Goal: Use online tool/utility: Utilize a website feature to perform a specific function

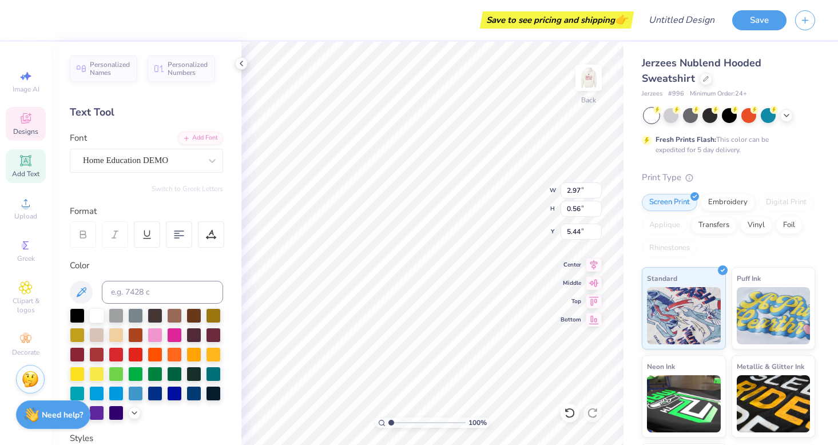
type textarea "P"
type textarea "Alpha Gamma Delta"
click at [574, 86] on img at bounding box center [589, 78] width 46 height 46
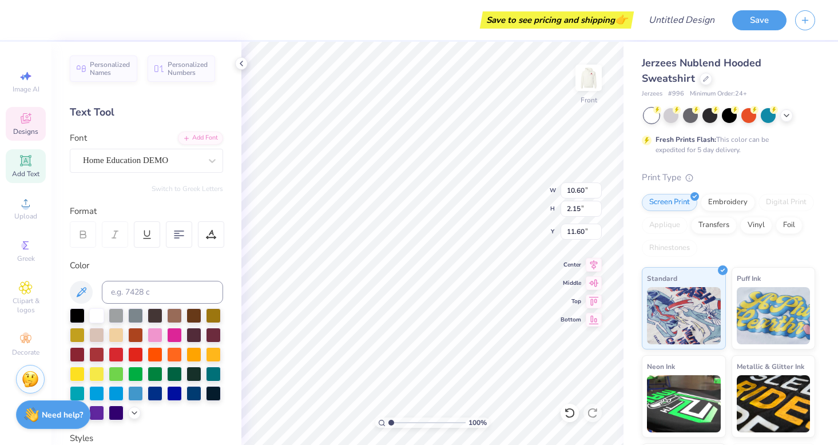
type textarea "ALPHA GAM"
type input "14.20"
type textarea "LOVES ME!"
click at [585, 88] on img at bounding box center [589, 78] width 46 height 46
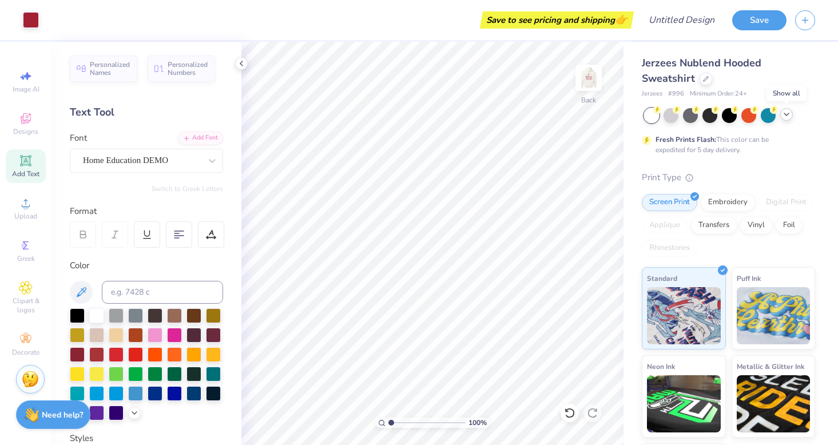
click at [786, 116] on icon at bounding box center [786, 114] width 9 height 9
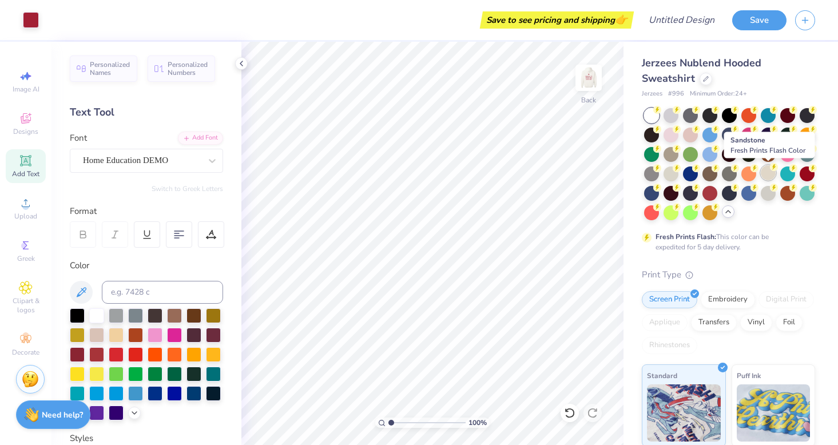
click at [764, 170] on div at bounding box center [768, 172] width 15 height 15
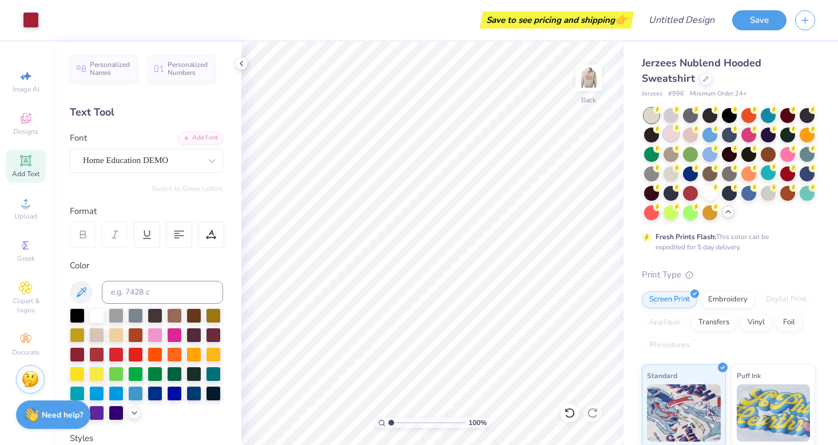
click at [670, 134] on div at bounding box center [670, 133] width 15 height 15
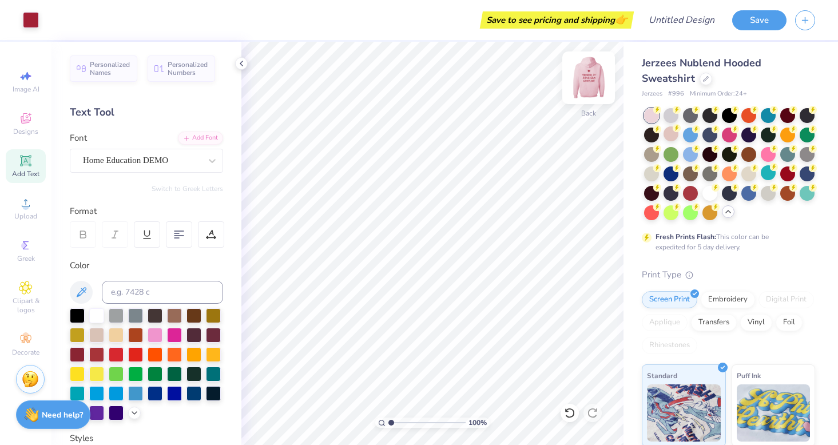
click at [586, 83] on img at bounding box center [589, 78] width 46 height 46
click at [586, 83] on img at bounding box center [588, 77] width 23 height 23
click at [39, 23] on div at bounding box center [31, 19] width 16 height 16
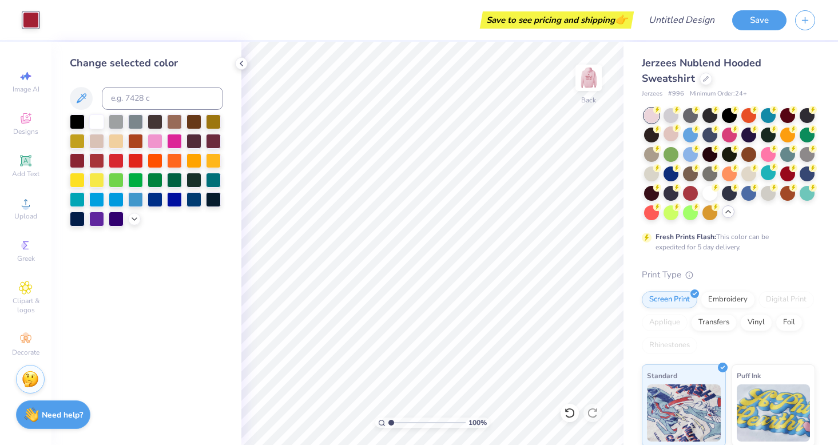
click at [655, 114] on div at bounding box center [651, 115] width 15 height 15
click at [158, 201] on div at bounding box center [155, 198] width 15 height 15
click at [582, 94] on img at bounding box center [589, 78] width 46 height 46
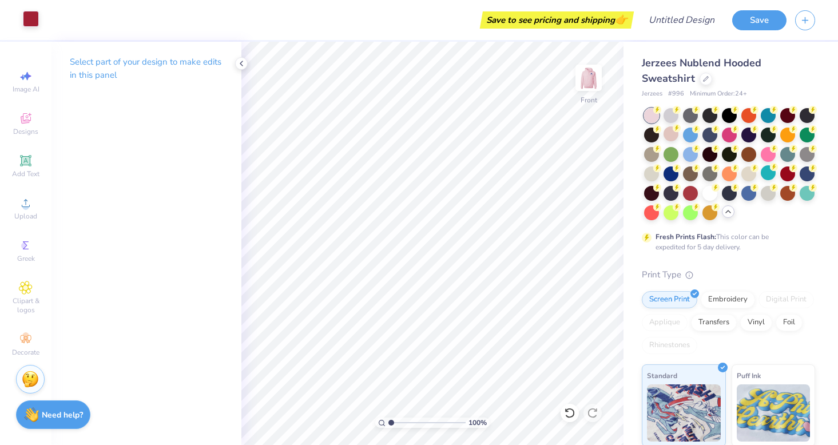
click at [39, 19] on div at bounding box center [31, 19] width 16 height 16
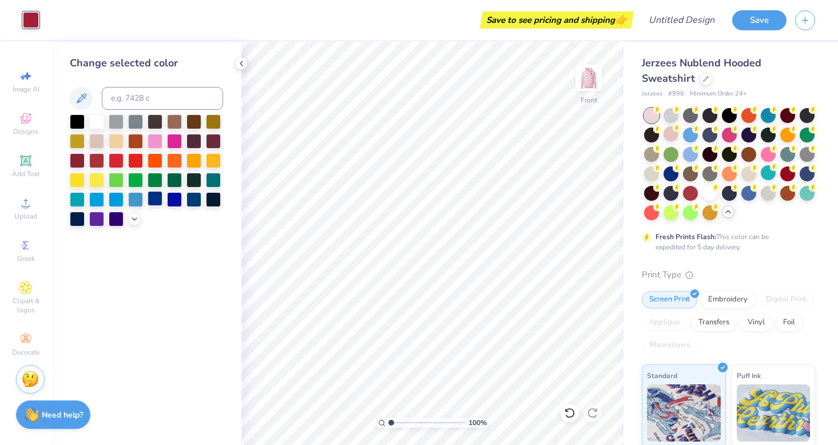
click at [158, 202] on div at bounding box center [155, 198] width 15 height 15
click at [588, 89] on img at bounding box center [589, 78] width 46 height 46
click at [157, 142] on div at bounding box center [155, 140] width 15 height 15
click at [174, 141] on div at bounding box center [174, 140] width 15 height 15
click at [575, 93] on img at bounding box center [589, 78] width 46 height 46
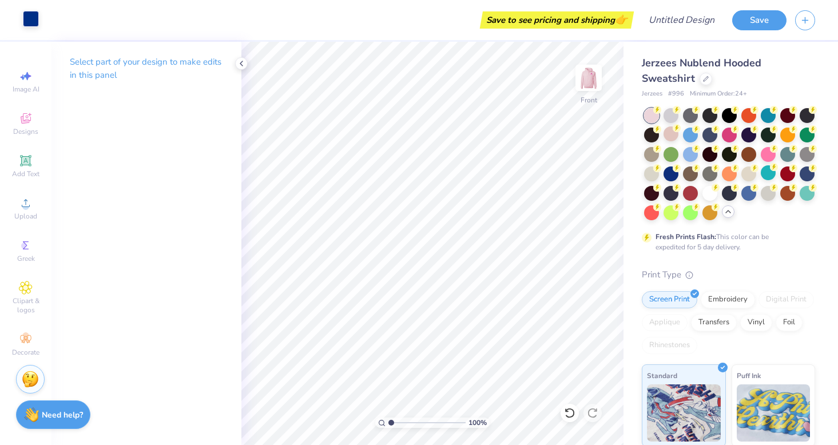
click at [37, 22] on div at bounding box center [31, 19] width 16 height 16
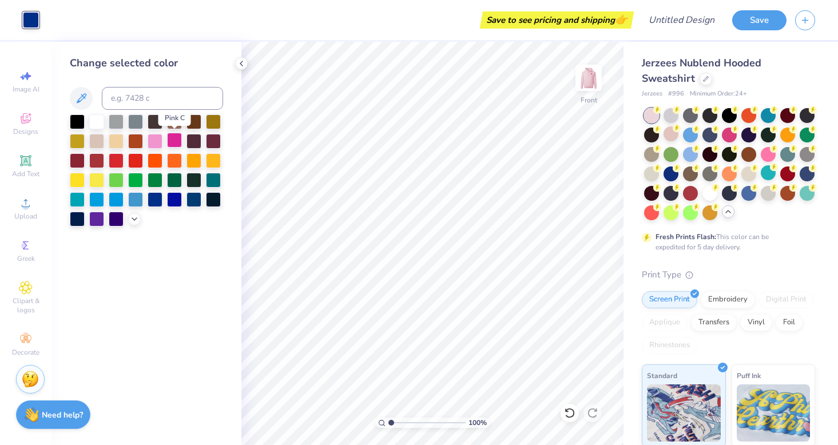
click at [172, 138] on div at bounding box center [174, 140] width 15 height 15
click at [582, 75] on img at bounding box center [589, 78] width 46 height 46
